Goal: Task Accomplishment & Management: Use online tool/utility

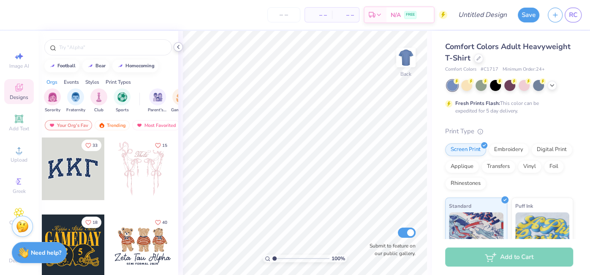
click at [179, 48] on icon at bounding box center [178, 47] width 7 height 7
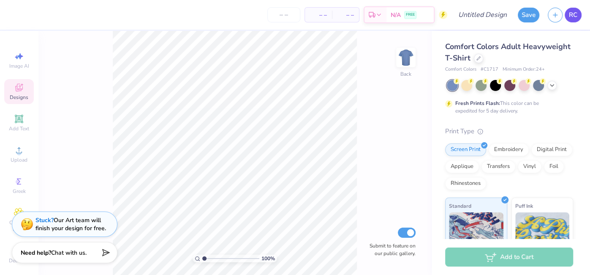
click at [575, 15] on span "RC" at bounding box center [573, 15] width 8 height 10
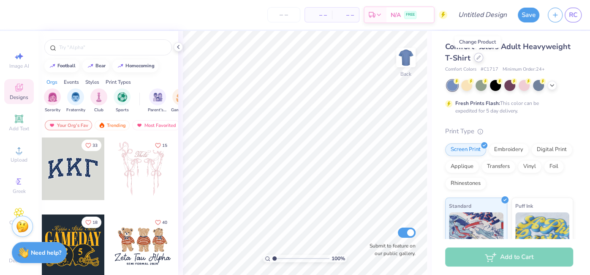
click at [477, 58] on icon at bounding box center [479, 57] width 4 height 4
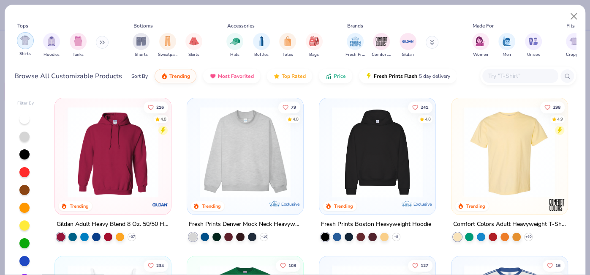
click at [31, 44] on div "filter for Shirts" at bounding box center [25, 40] width 17 height 17
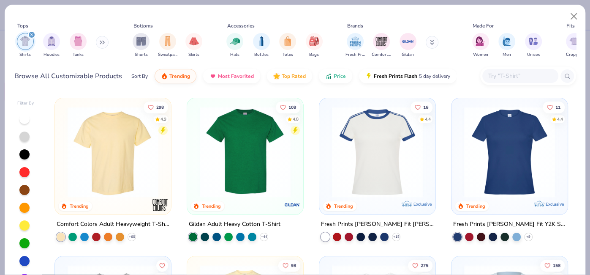
click at [249, 133] on img at bounding box center [245, 151] width 99 height 91
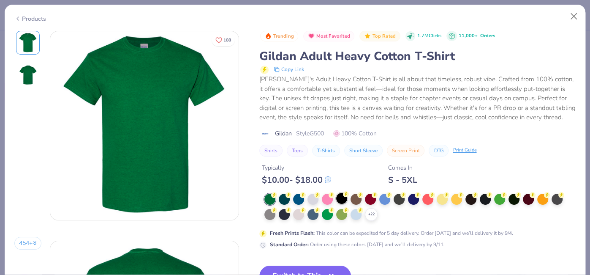
click at [345, 200] on div at bounding box center [341, 198] width 11 height 11
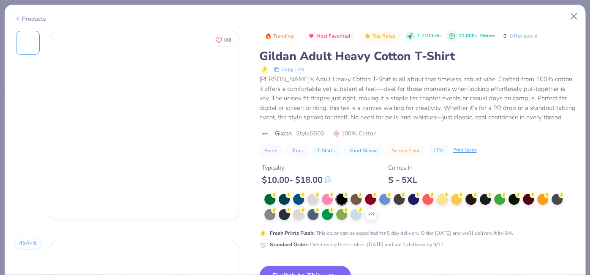
click at [343, 185] on div "Typically $ 10.00 - $ 18.00 Comes In S - 5XL" at bounding box center [417, 170] width 316 height 29
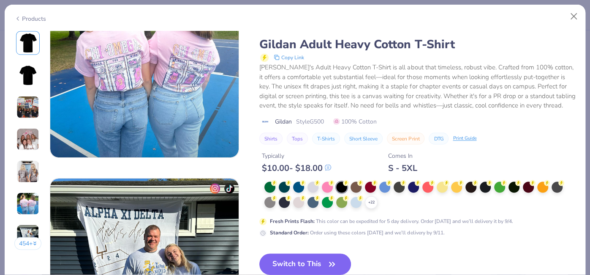
scroll to position [1232, 0]
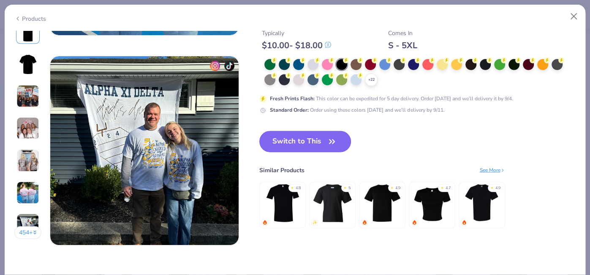
click at [341, 144] on button "Switch to This" at bounding box center [305, 141] width 92 height 21
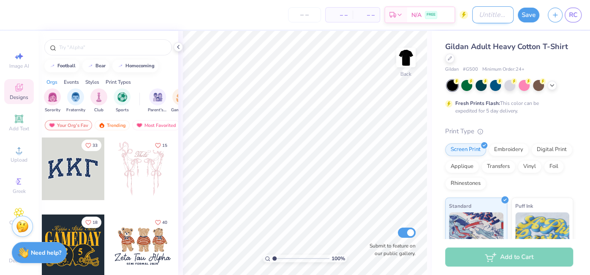
click at [498, 19] on input "Design Title" at bounding box center [492, 14] width 41 height 17
type input "Club VB Practice Shirts"
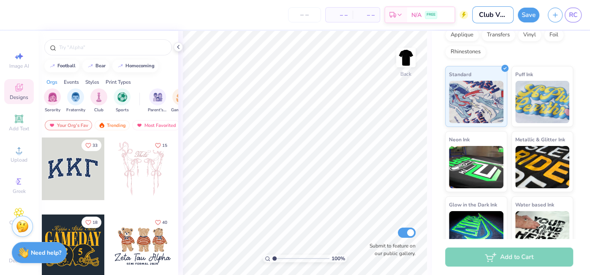
scroll to position [149, 0]
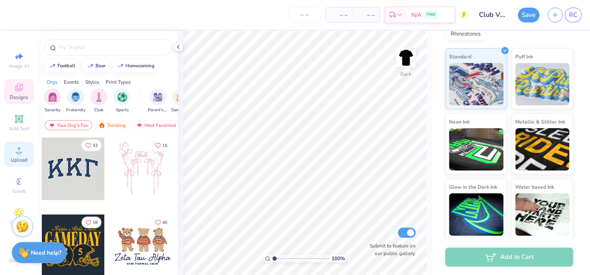
click at [20, 162] on span "Upload" at bounding box center [19, 159] width 17 height 7
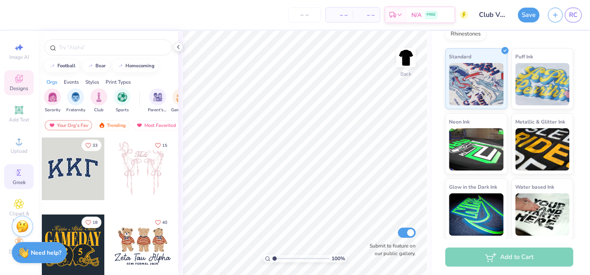
scroll to position [11, 0]
click at [19, 210] on span "Clipart & logos" at bounding box center [19, 217] width 30 height 14
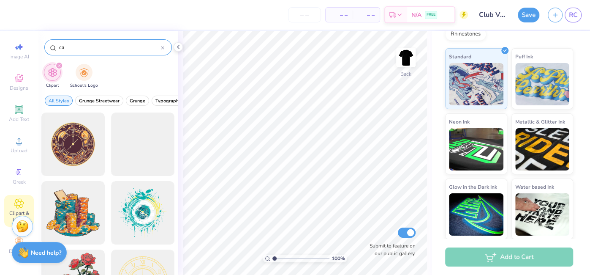
type input "cal"
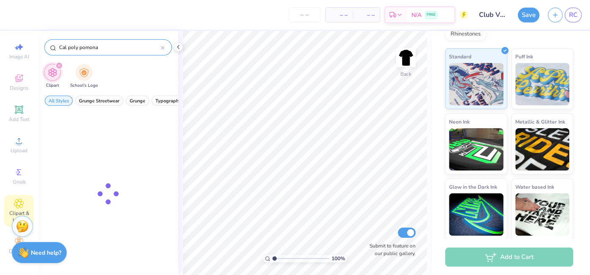
type input "Cal poly pomona"
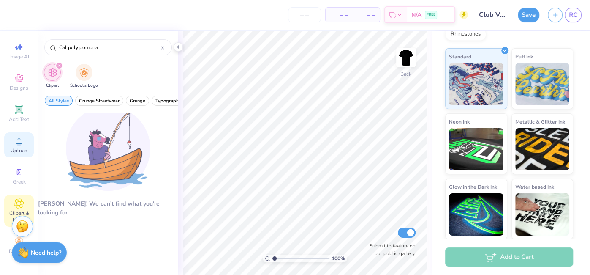
click at [20, 147] on span "Upload" at bounding box center [19, 150] width 17 height 7
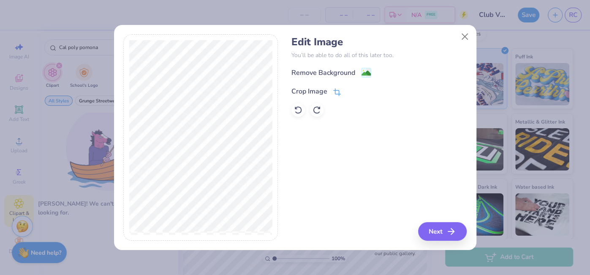
click at [338, 90] on icon at bounding box center [336, 92] width 5 height 5
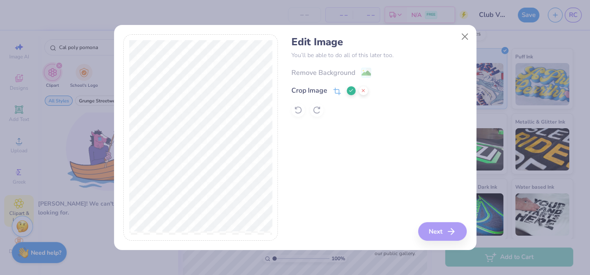
click at [434, 230] on div "Edit Image You’ll be able to do all of this later too. Remove Background Crop I…" at bounding box center [379, 137] width 175 height 206
click at [349, 93] on icon at bounding box center [351, 90] width 5 height 5
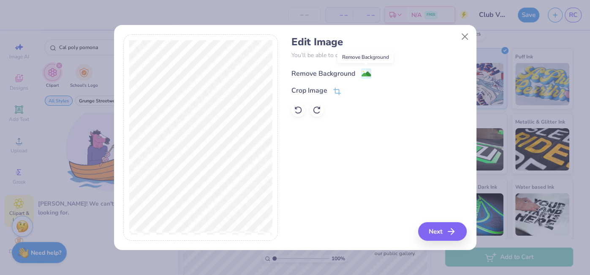
click at [367, 71] on image at bounding box center [366, 73] width 9 height 9
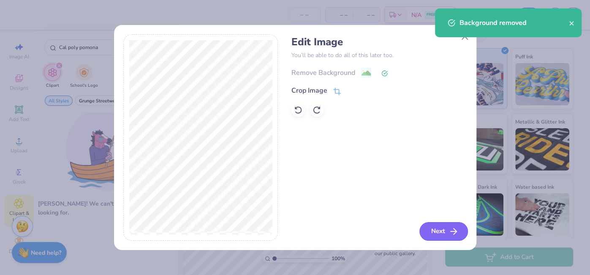
click at [455, 233] on icon "button" at bounding box center [454, 231] width 10 height 10
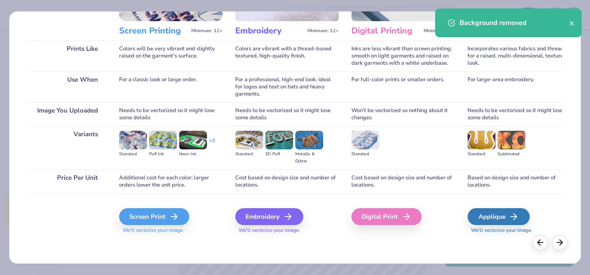
scroll to position [102, 0]
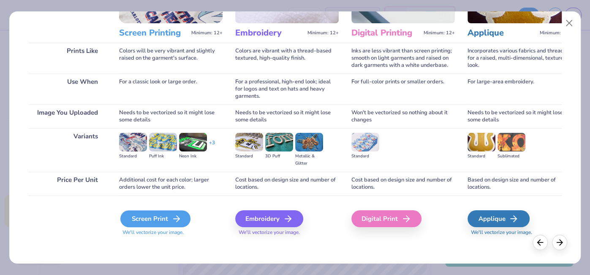
click at [175, 225] on div "Screen Print" at bounding box center [155, 218] width 70 height 17
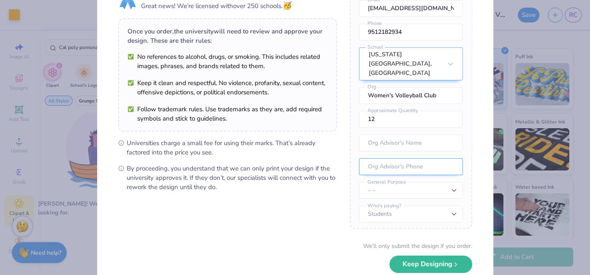
scroll to position [55, 0]
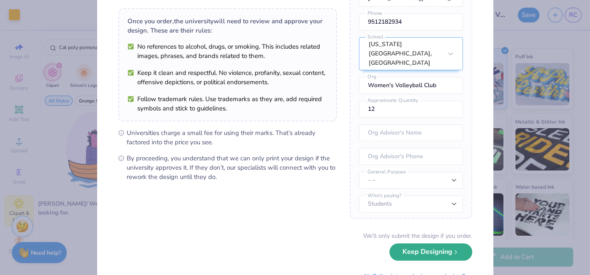
click at [427, 252] on button "Keep Designing" at bounding box center [431, 251] width 83 height 17
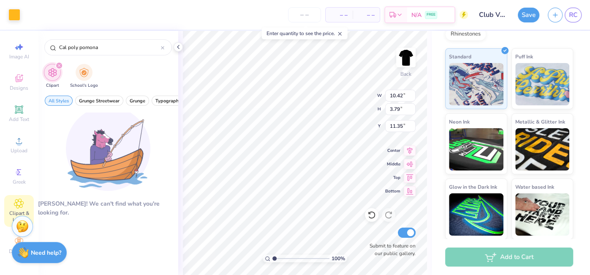
scroll to position [0, 0]
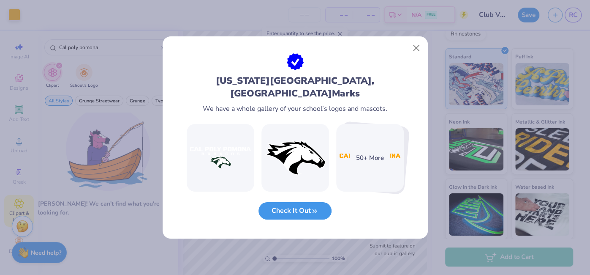
click at [313, 213] on icon "button" at bounding box center [315, 211] width 8 height 8
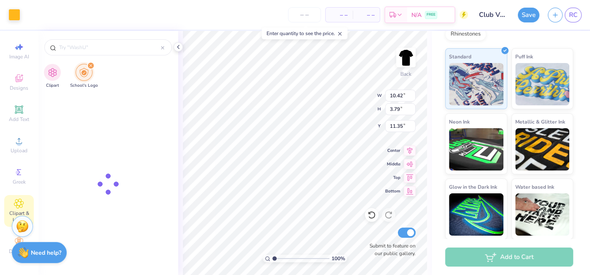
type input "California State Polytechnic University, Pomona"
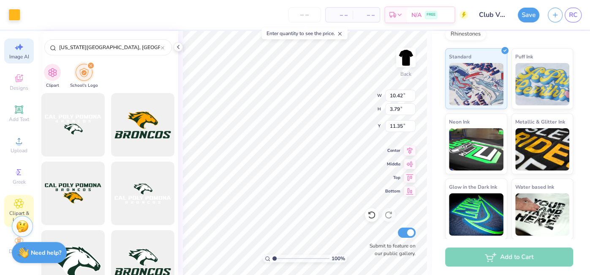
click at [18, 49] on div "Image AI" at bounding box center [19, 50] width 30 height 25
select select "4"
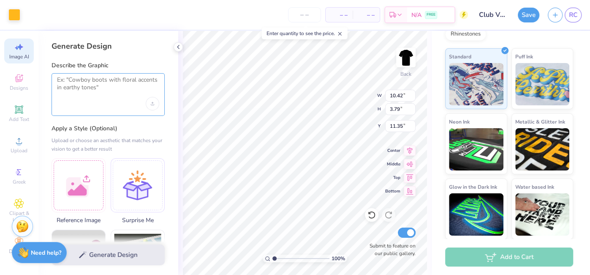
click at [85, 84] on textarea at bounding box center [108, 86] width 102 height 21
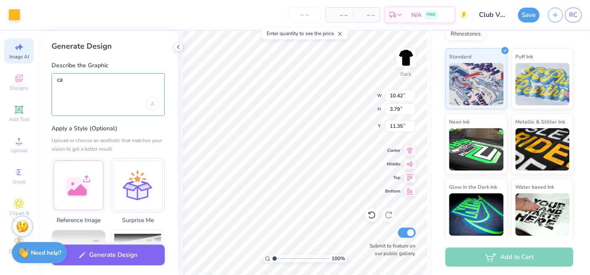
type textarea "cal"
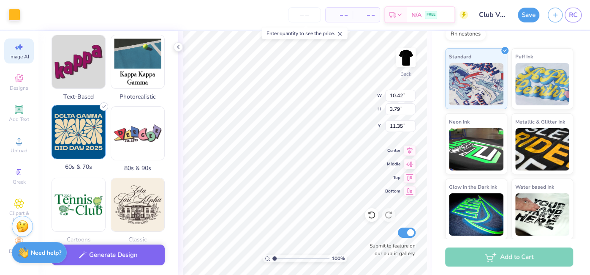
scroll to position [269, 0]
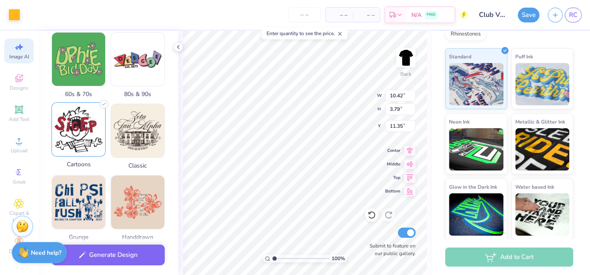
click at [83, 134] on img at bounding box center [78, 129] width 53 height 53
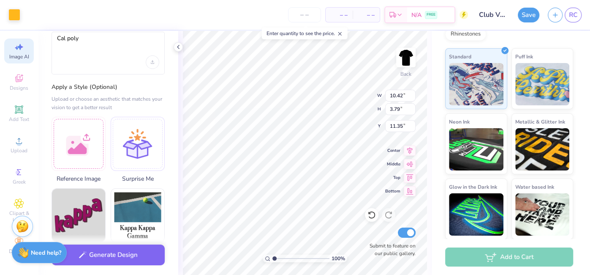
scroll to position [0, 0]
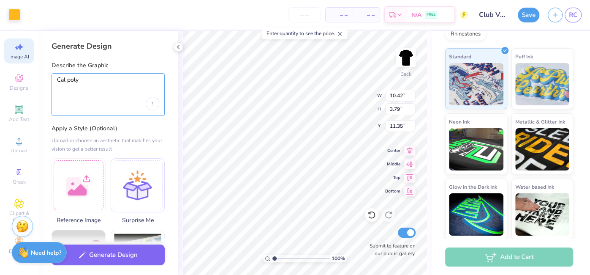
click at [97, 84] on textarea "Cal poly" at bounding box center [108, 86] width 102 height 21
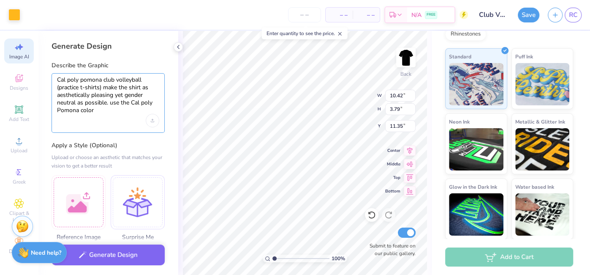
type textarea "Cal poly pomona club volleyball (practice t-shirts) make the shirt as aesthetic…"
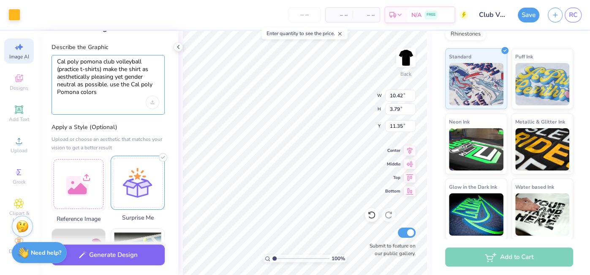
scroll to position [55, 0]
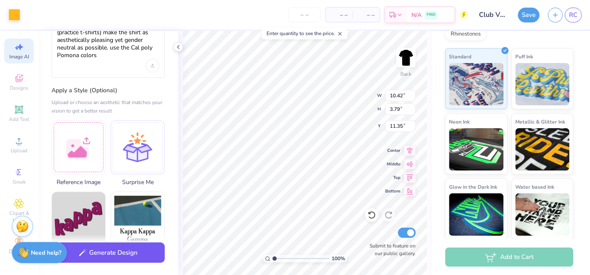
click at [100, 248] on button "Generate Design" at bounding box center [108, 252] width 113 height 21
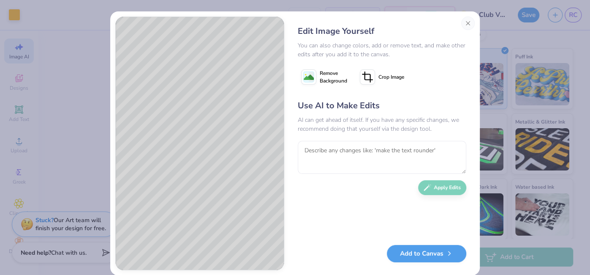
click at [339, 75] on span "Remove Background" at bounding box center [333, 76] width 27 height 15
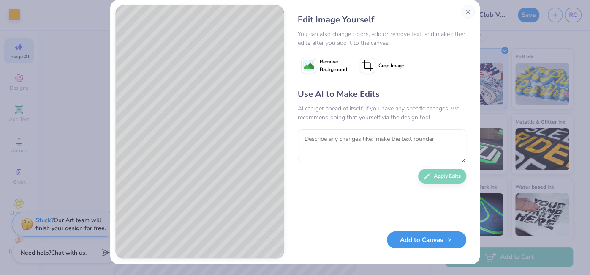
click at [409, 234] on button "Add to Canvas" at bounding box center [426, 239] width 79 height 17
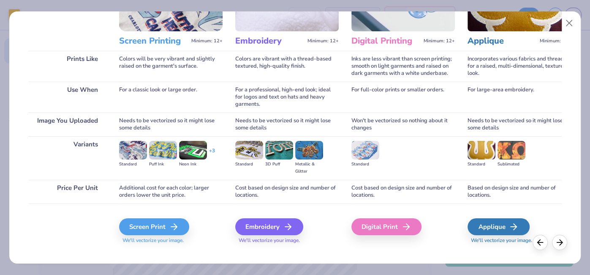
scroll to position [104, 0]
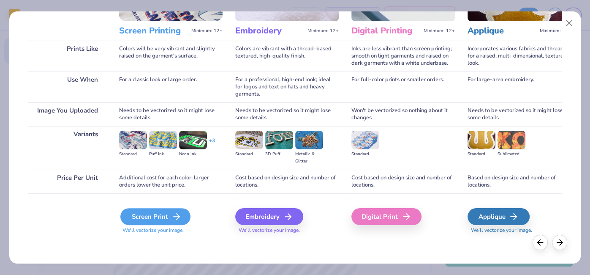
click at [144, 222] on div "Screen Print" at bounding box center [155, 216] width 70 height 17
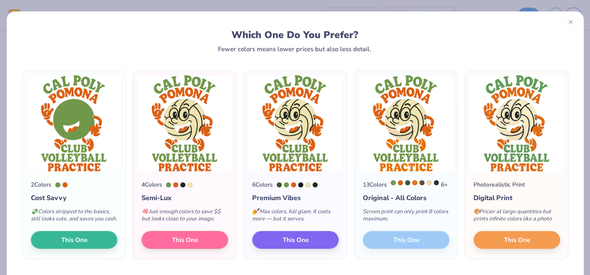
click at [573, 22] on icon at bounding box center [571, 22] width 6 height 6
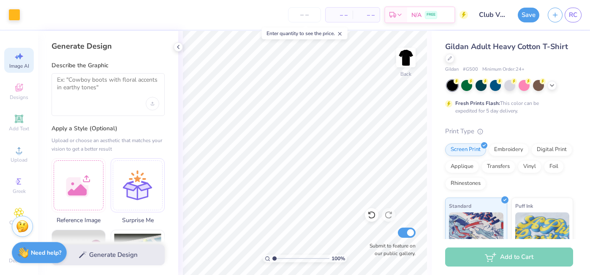
select select "4"
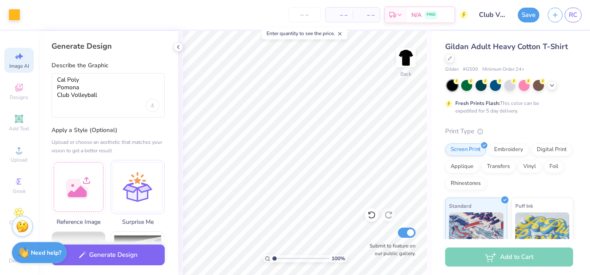
select select "4"
